Goal: Task Accomplishment & Management: Complete application form

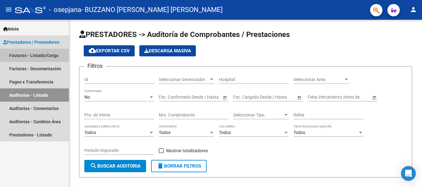
click at [27, 54] on link "Facturas - Listado/Carga" at bounding box center [34, 55] width 69 height 13
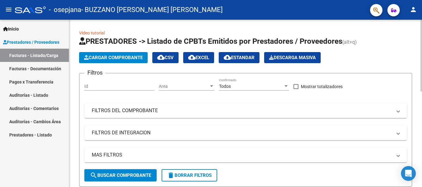
click at [98, 57] on span "Cargar Comprobante" at bounding box center [113, 58] width 59 height 6
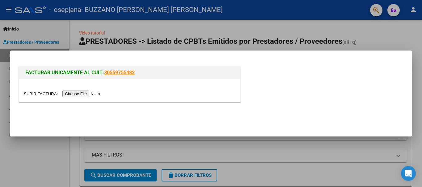
click at [93, 93] on input "file" at bounding box center [63, 94] width 78 height 6
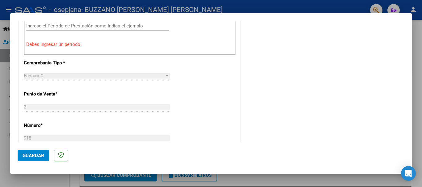
scroll to position [371, 0]
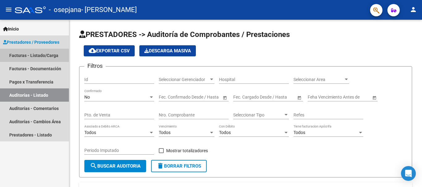
click at [28, 56] on link "Facturas - Listado/Carga" at bounding box center [34, 55] width 69 height 13
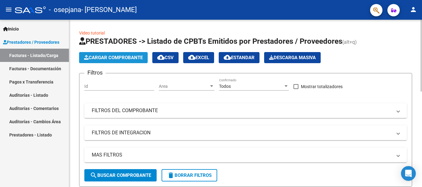
click at [109, 60] on span "Cargar Comprobante" at bounding box center [113, 58] width 59 height 6
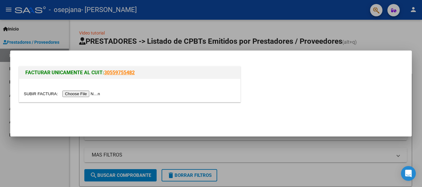
click at [90, 95] on input "file" at bounding box center [63, 94] width 78 height 6
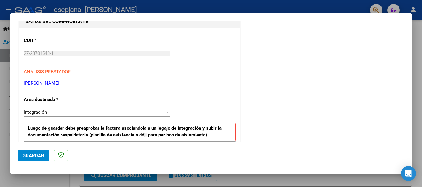
scroll to position [124, 0]
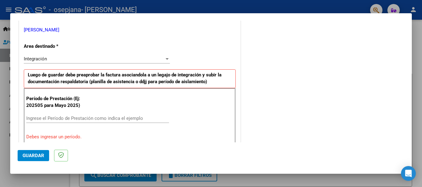
click at [40, 116] on input "Ingrese el Período de Prestación como indica el ejemplo" at bounding box center [97, 119] width 143 height 6
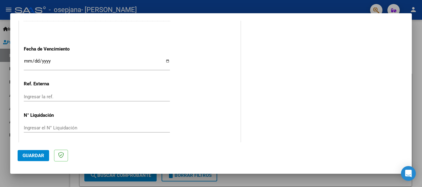
scroll to position [422, 0]
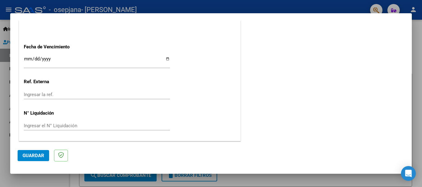
type input "202508"
click at [165, 59] on input "Ingresar la fecha" at bounding box center [97, 62] width 146 height 10
type input "2025-09-11"
click at [28, 155] on span "Guardar" at bounding box center [34, 156] width 22 height 6
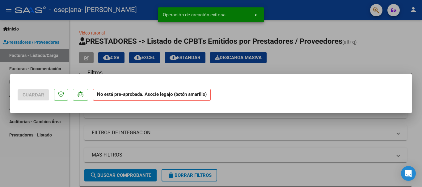
scroll to position [0, 0]
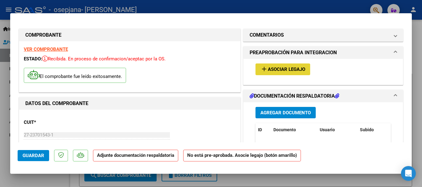
click at [275, 70] on span "Asociar Legajo" at bounding box center [286, 70] width 37 height 6
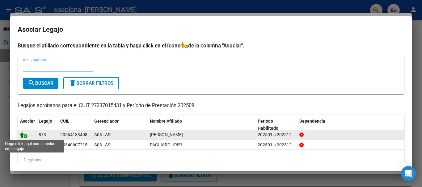
click at [23, 137] on icon at bounding box center [23, 135] width 7 height 7
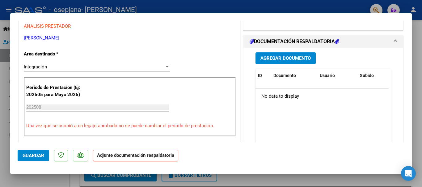
scroll to position [62, 0]
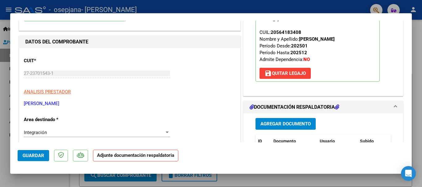
click at [276, 123] on span "Agregar Documento" at bounding box center [285, 125] width 50 height 6
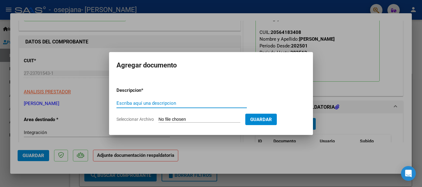
click at [134, 103] on input "Escriba aquí una descripcion" at bounding box center [181, 104] width 130 height 6
type input "factura"
click at [138, 120] on span "Seleccionar Archivo" at bounding box center [134, 119] width 37 height 5
click at [158, 120] on input "Seleccionar Archivo" at bounding box center [199, 120] width 82 height 6
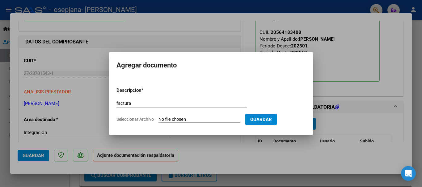
type input "C:\fakepath\Factura 918 [PERSON_NAME] [PERSON_NAME] [PERSON_NAME] 2025.pdf"
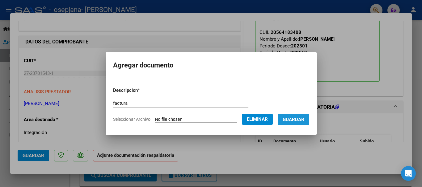
click at [299, 120] on span "Guardar" at bounding box center [294, 120] width 22 height 6
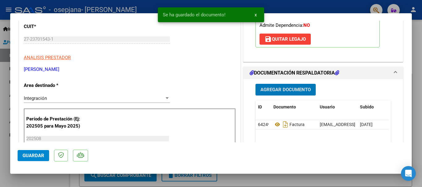
scroll to position [124, 0]
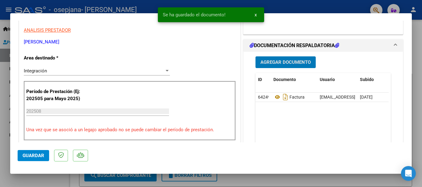
click at [282, 63] on span "Agregar Documento" at bounding box center [285, 63] width 50 height 6
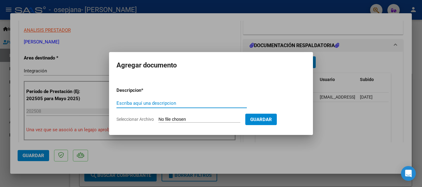
click at [122, 104] on input "Escriba aquí una descripcion" at bounding box center [181, 104] width 130 height 6
type input "planilla asistencia"
click at [133, 120] on span "Seleccionar Archivo" at bounding box center [134, 119] width 37 height 5
click at [158, 120] on input "Seleccionar Archivo" at bounding box center [199, 120] width 82 height 6
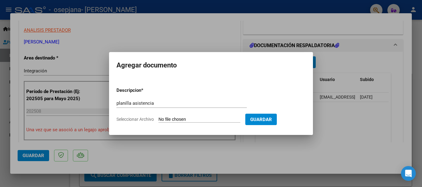
type input "C:\fakepath\planilla asistencia Matias Ybañez Cardozo agosto 2025.pdf"
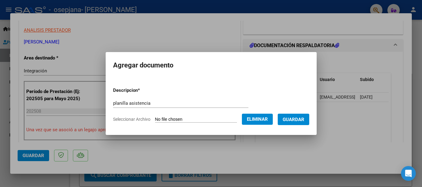
click at [301, 119] on span "Guardar" at bounding box center [294, 120] width 22 height 6
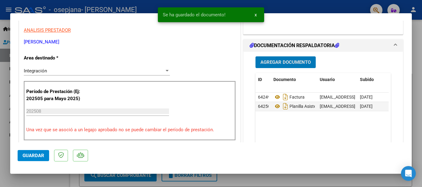
click at [275, 64] on span "Agregar Documento" at bounding box center [285, 63] width 50 height 6
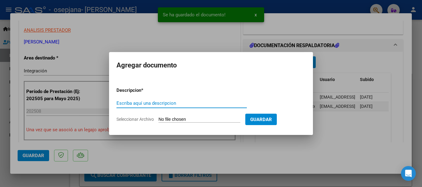
click at [123, 103] on input "Escriba aquí una descripcion" at bounding box center [181, 104] width 130 height 6
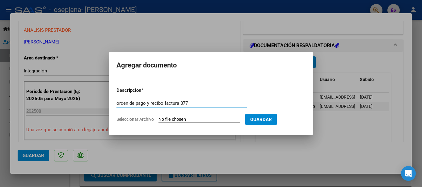
type input "orden de pago y recibo factura 877"
click at [124, 119] on span "Seleccionar Archivo" at bounding box center [134, 119] width 37 height 5
click at [158, 119] on input "Seleccionar Archivo" at bounding box center [199, 120] width 82 height 6
type input "C:\fakepath\orden de pago y recibo factura 877.pdf"
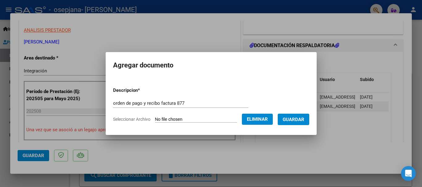
click at [295, 122] on span "Guardar" at bounding box center [294, 120] width 22 height 6
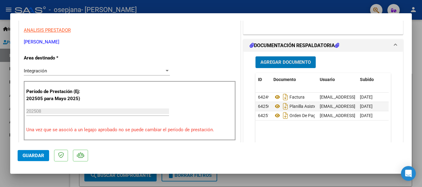
click at [36, 156] on span "Guardar" at bounding box center [34, 156] width 22 height 6
